Goal: Browse casually

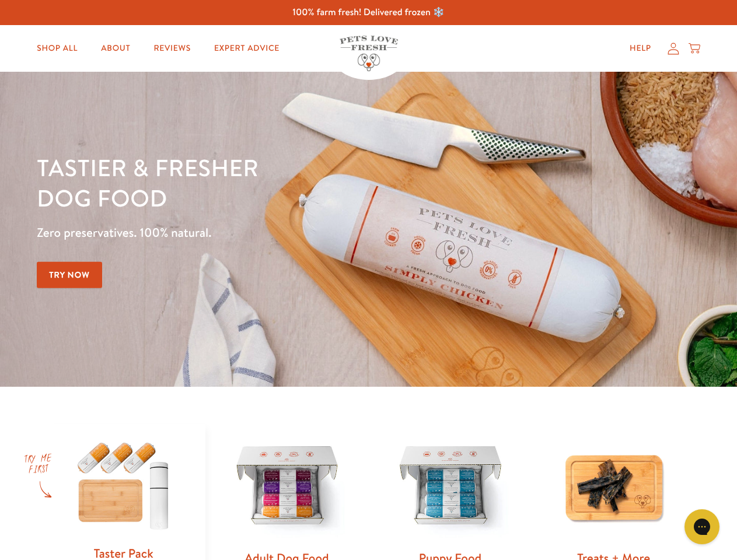
click at [368, 280] on div "Tastier & fresher dog food Zero preservatives. 100% natural. Try Now" at bounding box center [258, 229] width 442 height 154
click at [702, 527] on icon "Gorgias live chat" at bounding box center [701, 526] width 11 height 11
